Goal: Task Accomplishment & Management: Use online tool/utility

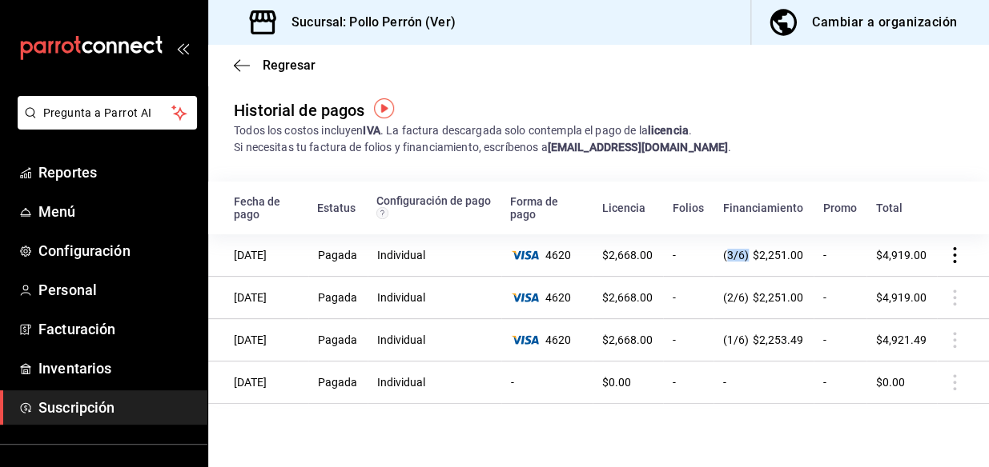
scroll to position [2, 0]
click at [253, 64] on span "Regresar" at bounding box center [275, 65] width 82 height 15
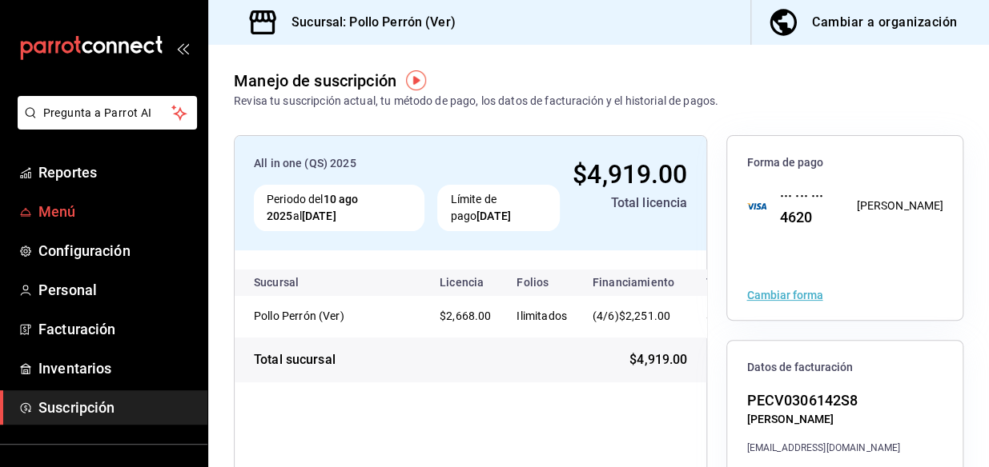
click at [118, 199] on link "Menú" at bounding box center [103, 212] width 207 height 34
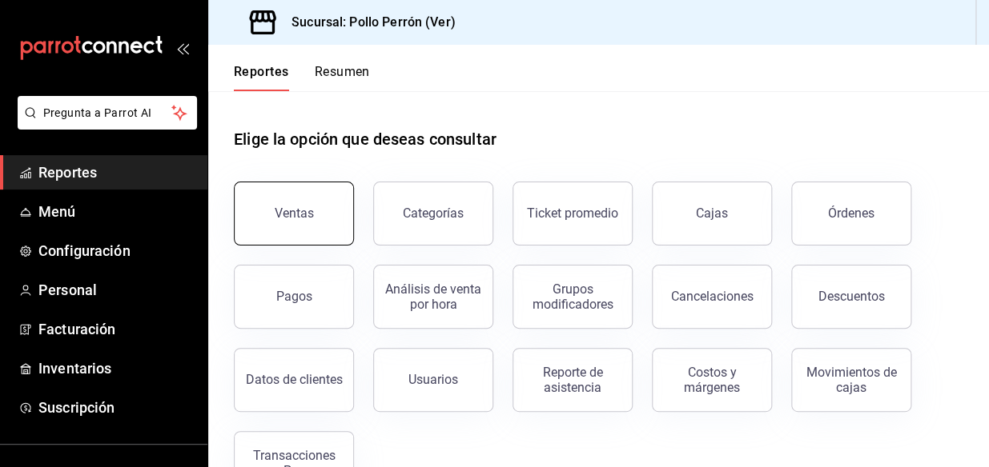
drag, startPoint x: 358, startPoint y: 203, endPoint x: 347, endPoint y: 200, distance: 11.7
click at [353, 203] on div "Ventas Categorías Ticket promedio Cajas Órdenes Pagos Análisis de venta por hor…" at bounding box center [589, 328] width 748 height 333
click at [331, 195] on button "Ventas" at bounding box center [294, 214] width 120 height 64
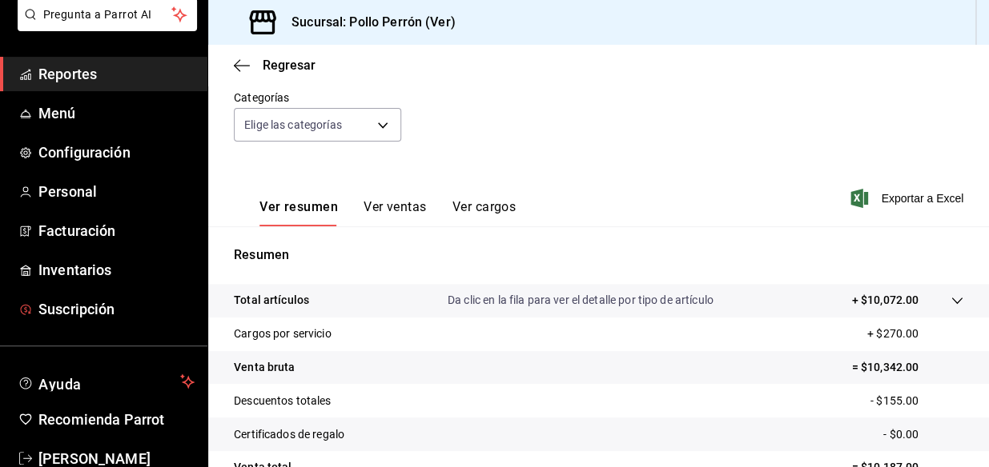
scroll to position [136, 0]
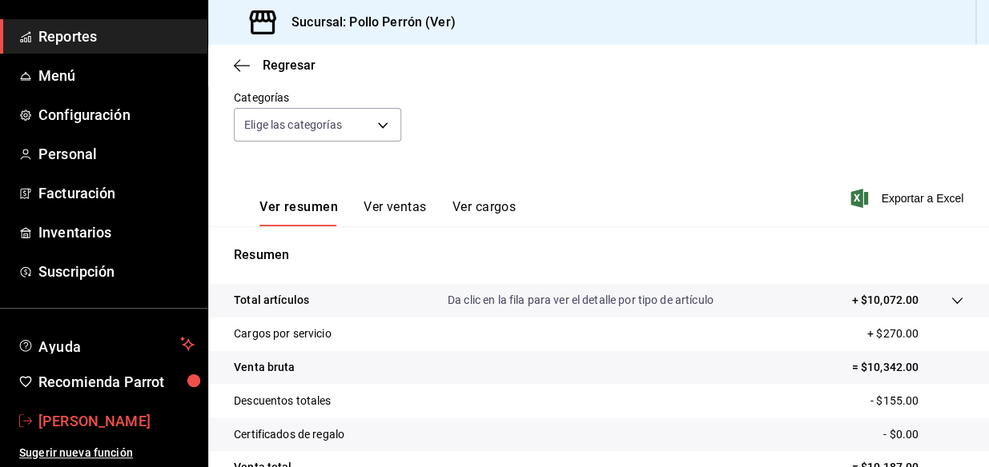
click at [122, 416] on span "[PERSON_NAME]" at bounding box center [116, 422] width 156 height 22
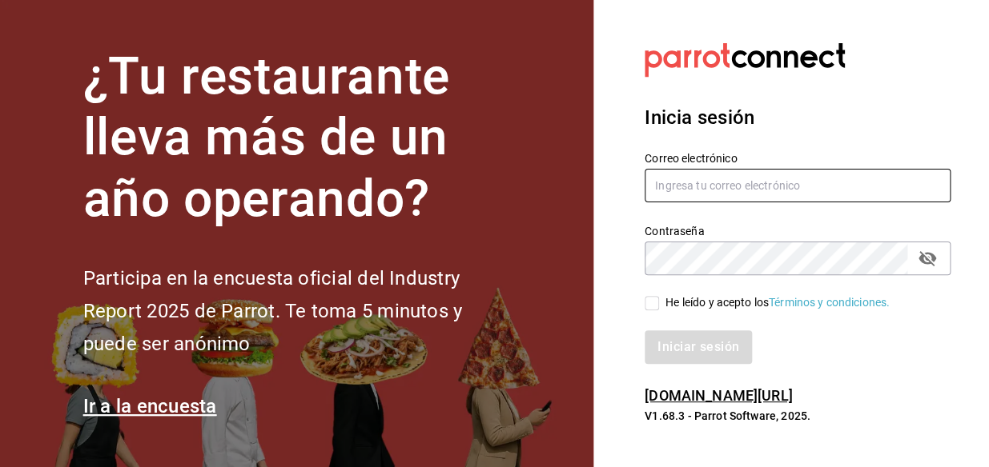
type input "ing.alejandroceron@gmail.com"
click at [812, 189] on input "ing.alejandroceron@gmail.com" at bounding box center [797, 186] width 306 height 34
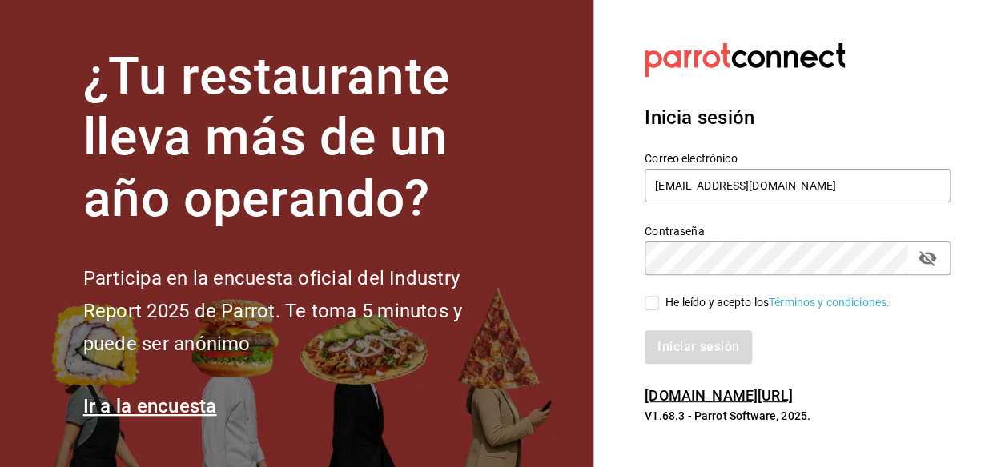
click at [647, 303] on input "He leído y acepto los Términos y condiciones." at bounding box center [651, 303] width 14 height 14
checkbox input "true"
click at [671, 350] on button "Iniciar sesión" at bounding box center [698, 348] width 109 height 34
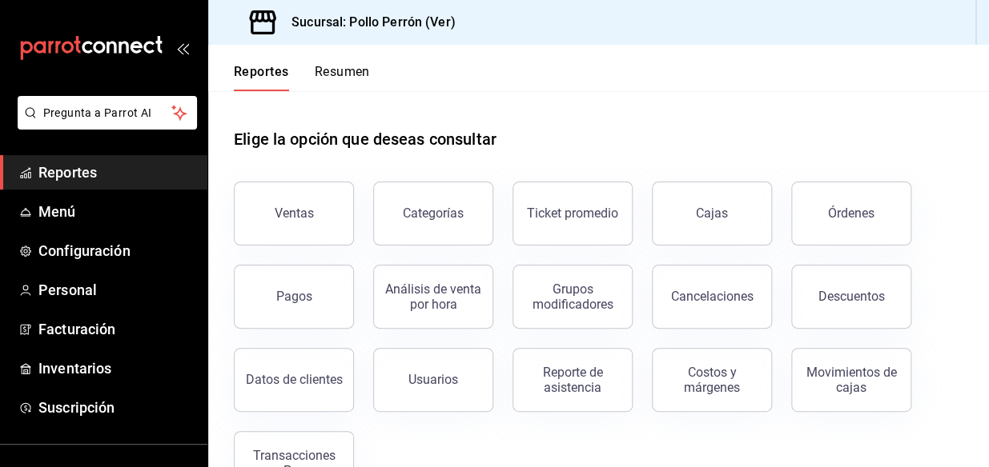
click at [276, 224] on button "Ventas" at bounding box center [294, 214] width 120 height 64
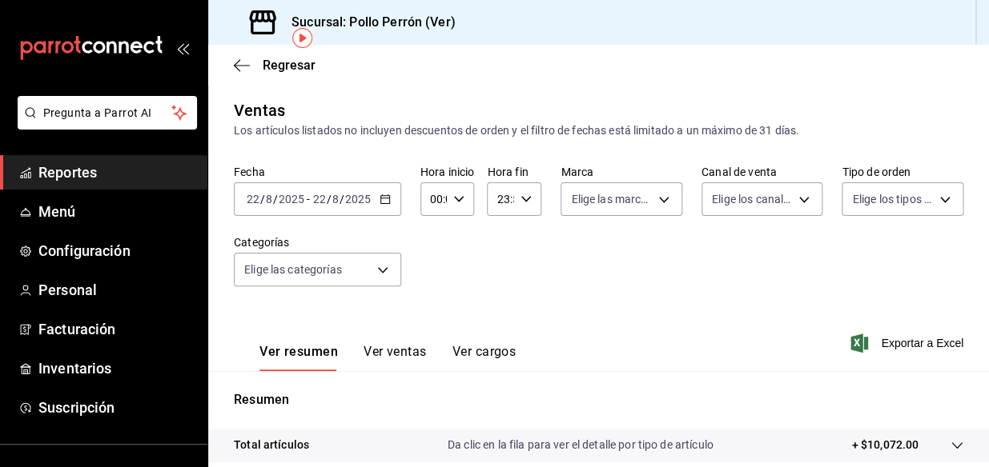
scroll to position [72, 0]
